Goal: Check status: Check status

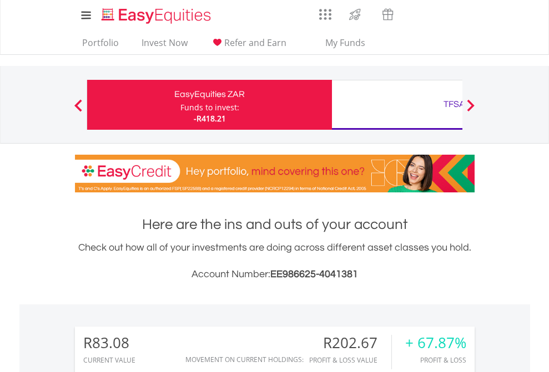
scroll to position [106, 174]
click at [180, 105] on div "Funds to invest:" at bounding box center [209, 107] width 59 height 11
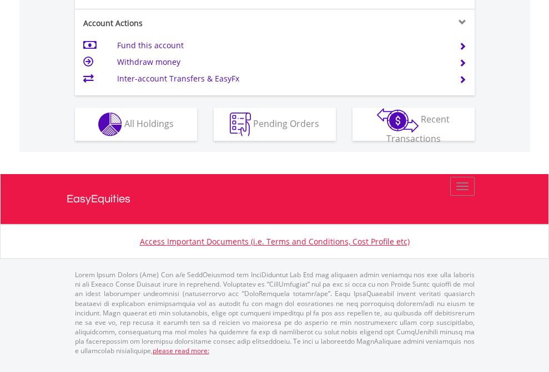
scroll to position [1063, 0]
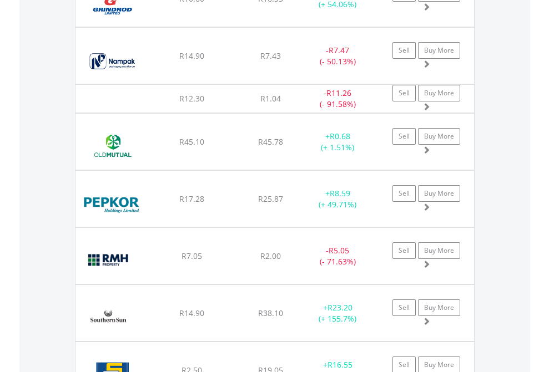
scroll to position [106, 174]
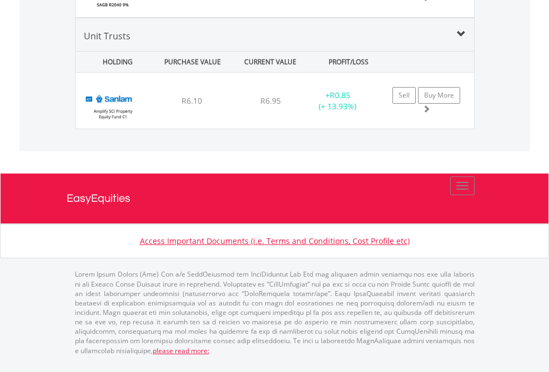
scroll to position [106, 174]
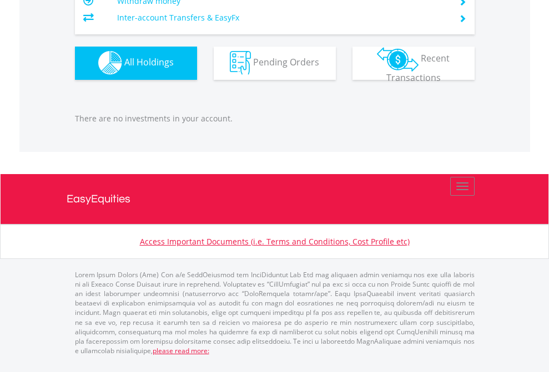
scroll to position [106, 174]
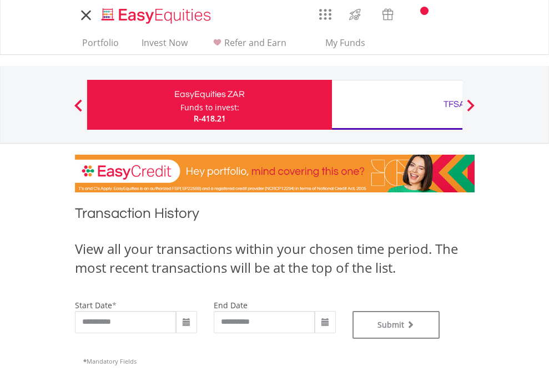
type input "**********"
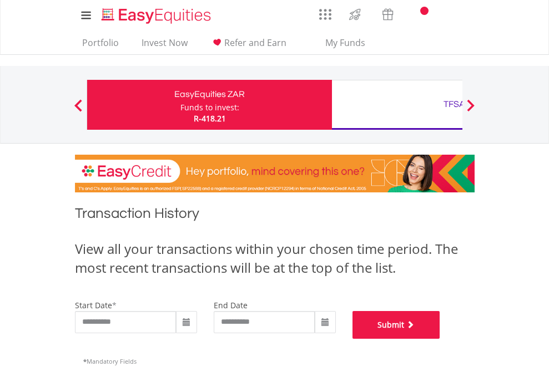
click at [440, 339] on button "Submit" at bounding box center [396, 325] width 88 height 28
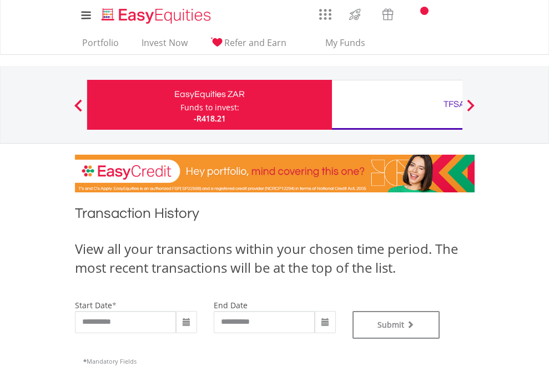
click at [397, 105] on div "TFSA" at bounding box center [453, 105] width 231 height 16
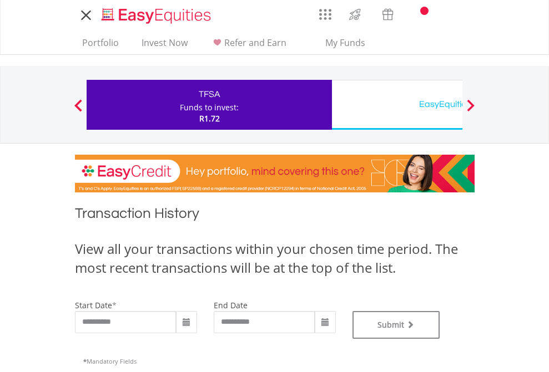
type input "**********"
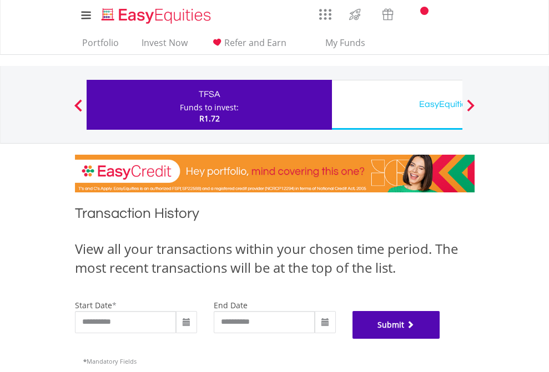
click at [440, 339] on button "Submit" at bounding box center [396, 325] width 88 height 28
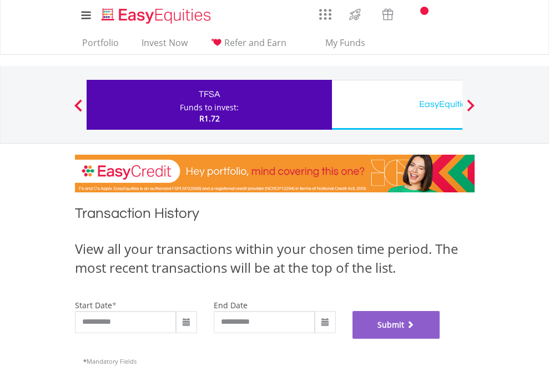
scroll to position [450, 0]
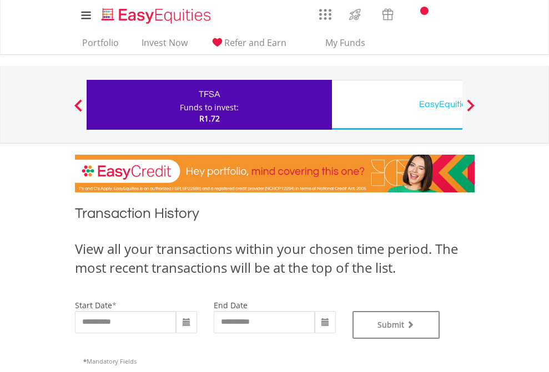
click at [397, 105] on div "EasyEquities USD" at bounding box center [453, 105] width 231 height 16
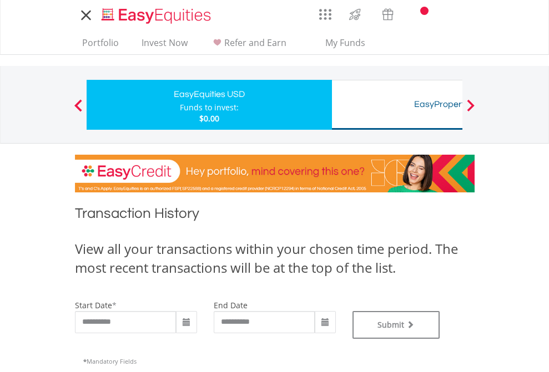
type input "**********"
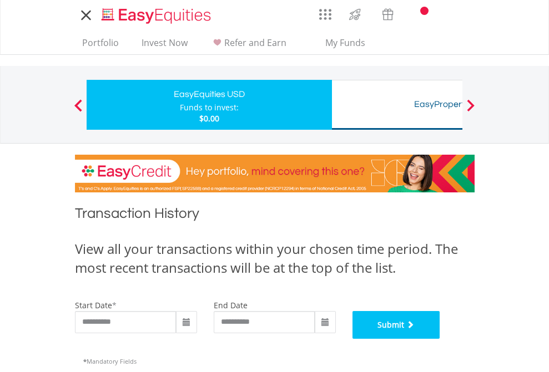
click at [440, 339] on button "Submit" at bounding box center [396, 325] width 88 height 28
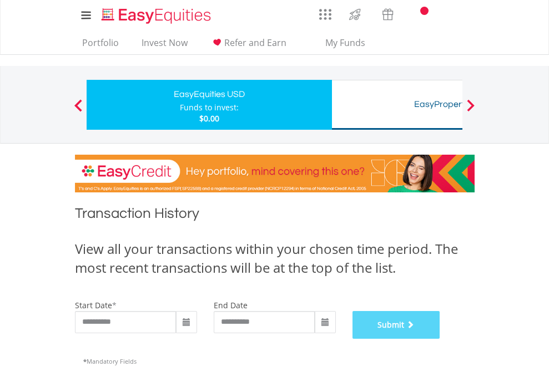
scroll to position [450, 0]
